Goal: Task Accomplishment & Management: Manage account settings

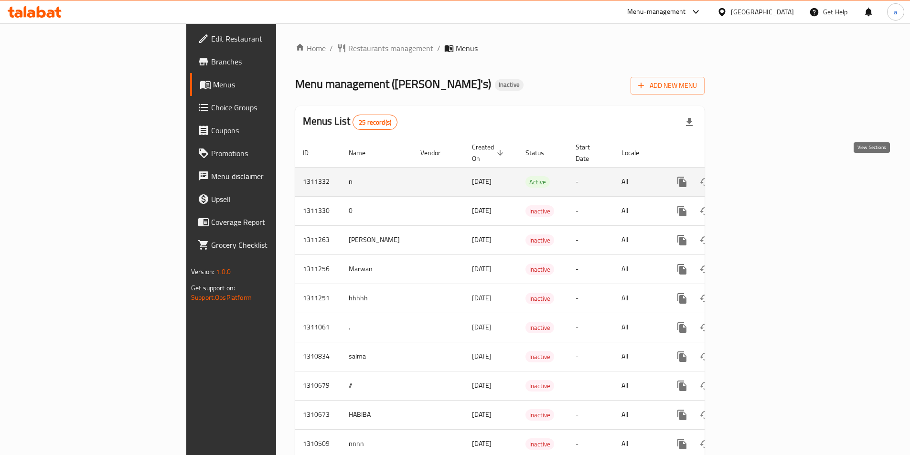
click at [757, 176] on icon "enhanced table" at bounding box center [750, 181] width 11 height 11
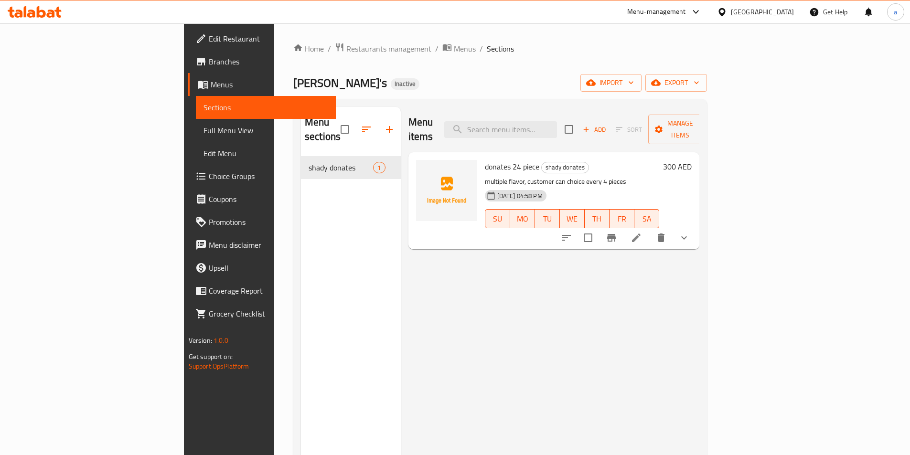
click at [211, 87] on span "Menus" at bounding box center [270, 84] width 118 height 11
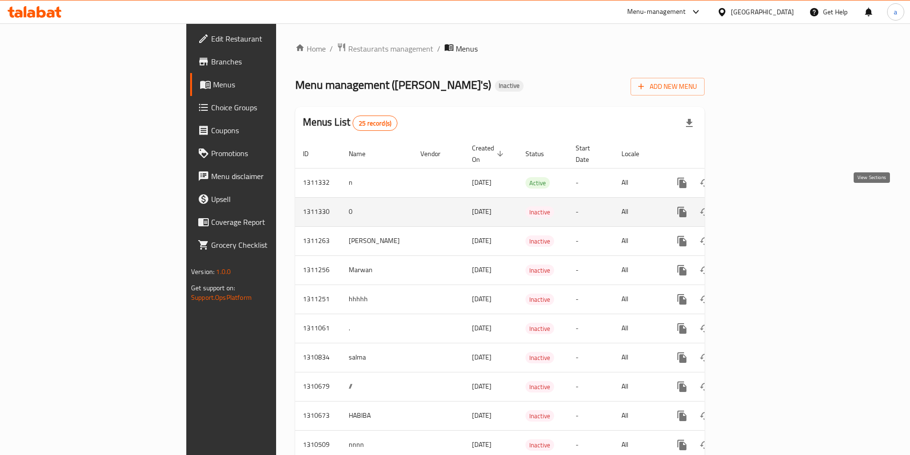
click at [755, 208] on icon "enhanced table" at bounding box center [751, 212] width 9 height 9
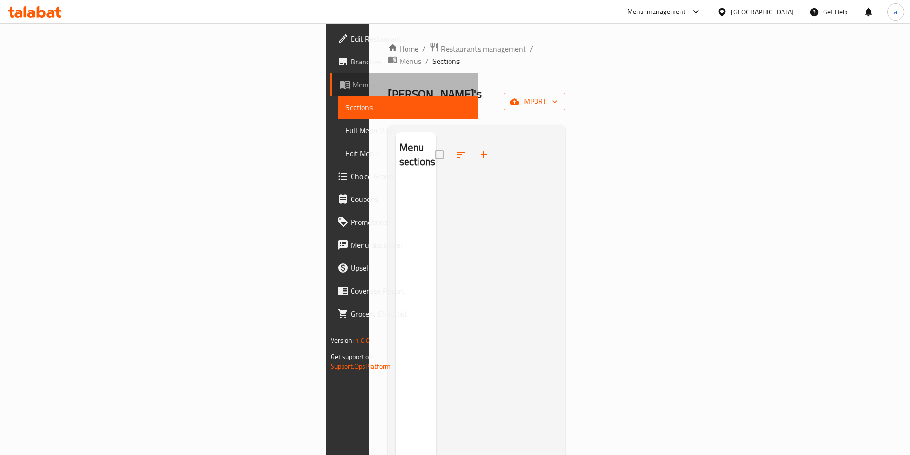
click at [353, 89] on span "Menus" at bounding box center [412, 84] width 118 height 11
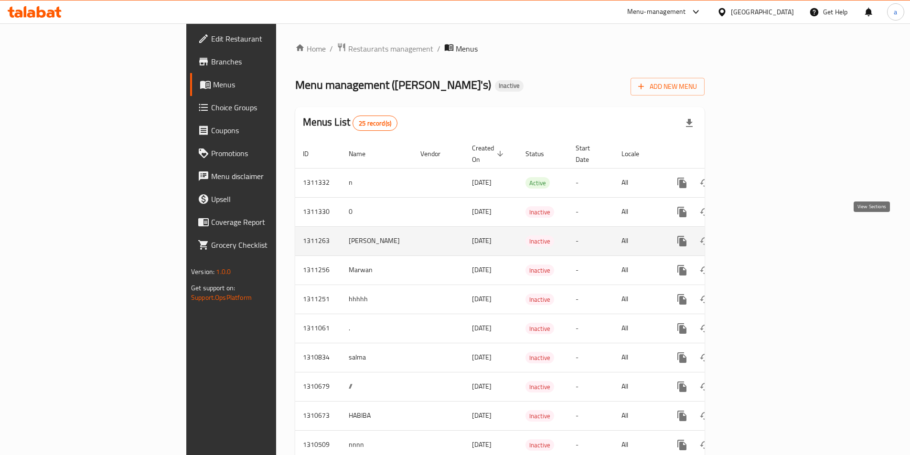
click at [757, 235] on icon "enhanced table" at bounding box center [750, 240] width 11 height 11
